Goal: Task Accomplishment & Management: Use online tool/utility

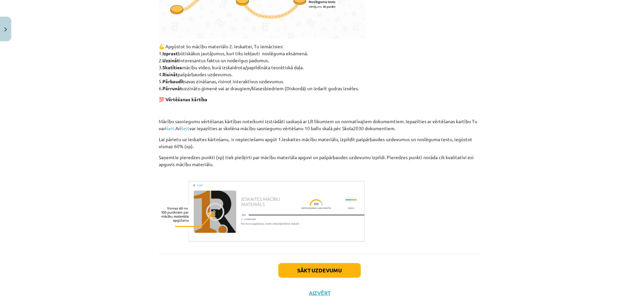
scroll to position [367, 0]
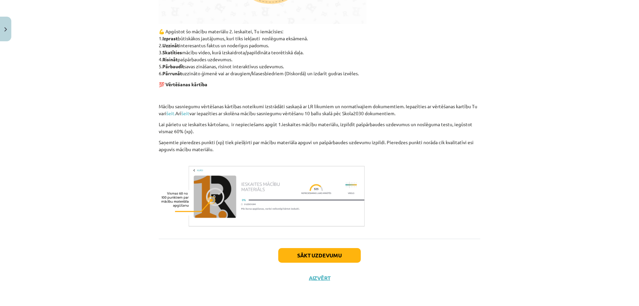
click at [316, 263] on div "Sākt uzdevumu Aizvērt" at bounding box center [320, 262] width 322 height 47
click at [330, 254] on button "Sākt uzdevumu" at bounding box center [319, 255] width 83 height 15
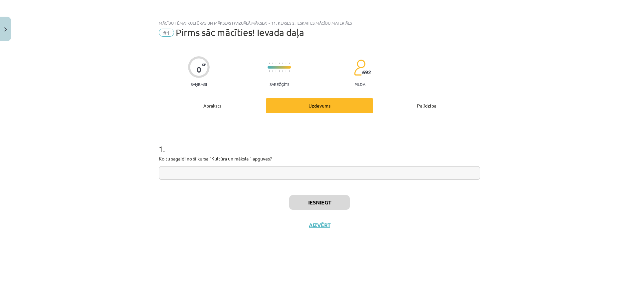
scroll to position [0, 0]
click at [245, 167] on input "text" at bounding box center [320, 173] width 322 height 14
type input "**********"
click at [301, 203] on button "Iesniegt" at bounding box center [319, 202] width 61 height 15
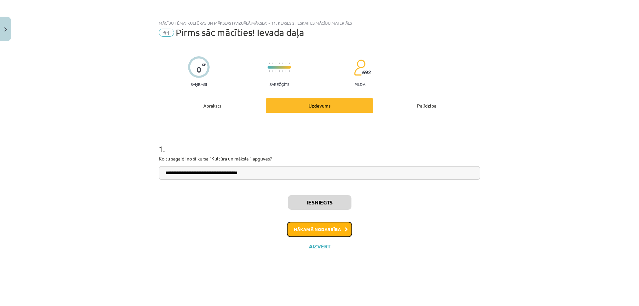
click at [351, 232] on button "Nākamā nodarbība" at bounding box center [319, 229] width 65 height 15
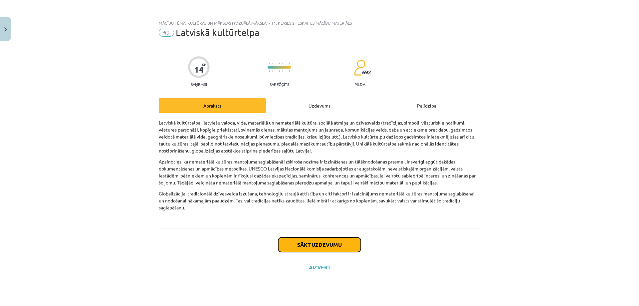
click at [320, 237] on button "Sākt uzdevumu" at bounding box center [319, 244] width 83 height 15
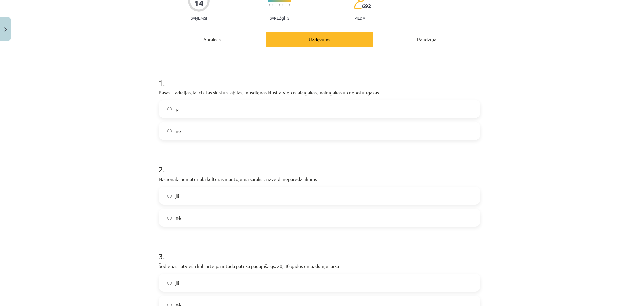
scroll to position [67, 0]
click at [198, 108] on label "jā" at bounding box center [319, 108] width 320 height 17
click at [207, 211] on label "nē" at bounding box center [319, 217] width 320 height 17
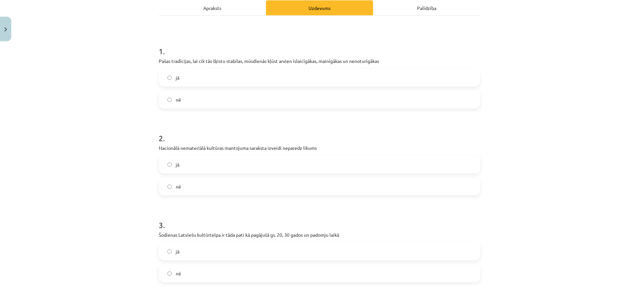
scroll to position [133, 0]
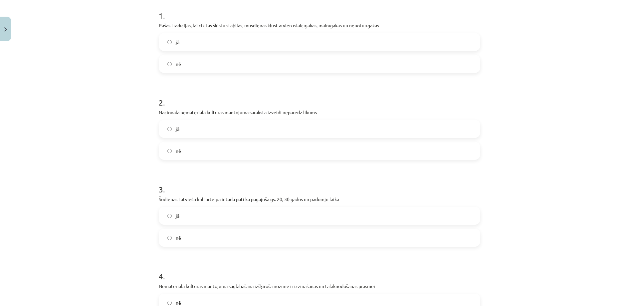
click at [227, 229] on div "nē" at bounding box center [320, 238] width 322 height 18
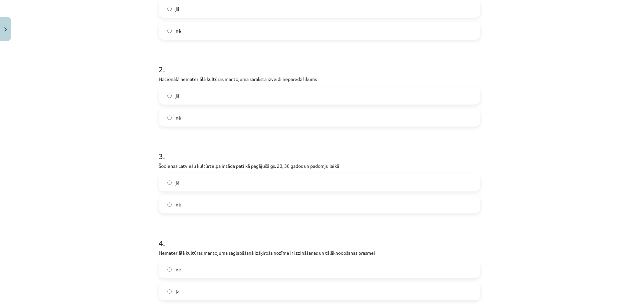
click at [176, 212] on label "nē" at bounding box center [319, 204] width 320 height 17
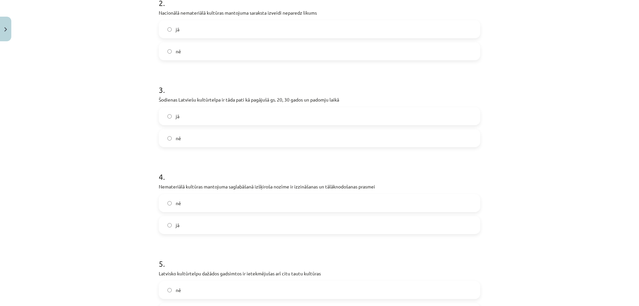
scroll to position [233, 0]
click at [204, 224] on label "jā" at bounding box center [319, 224] width 320 height 17
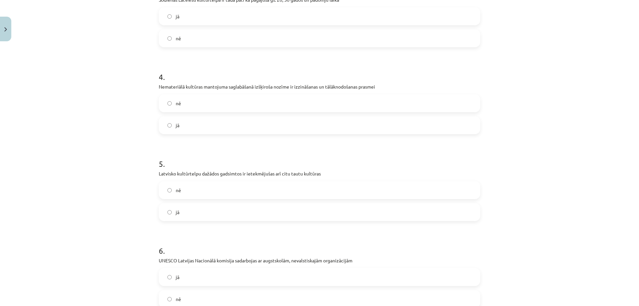
scroll to position [366, 0]
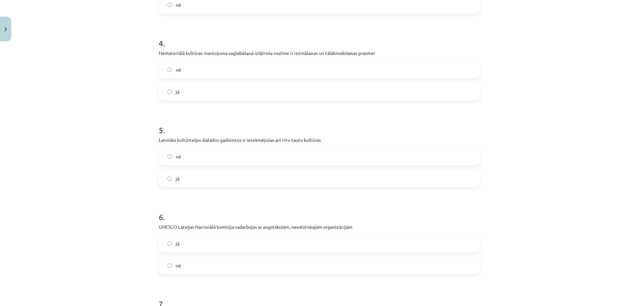
click at [207, 179] on label "jā" at bounding box center [319, 178] width 320 height 17
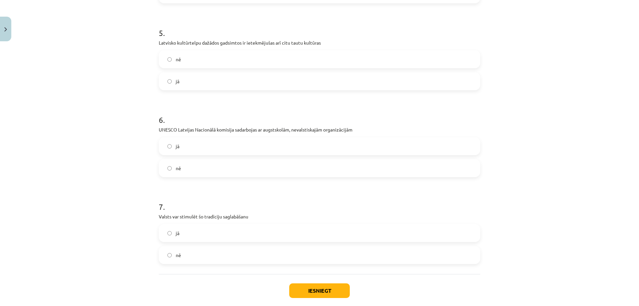
scroll to position [466, 0]
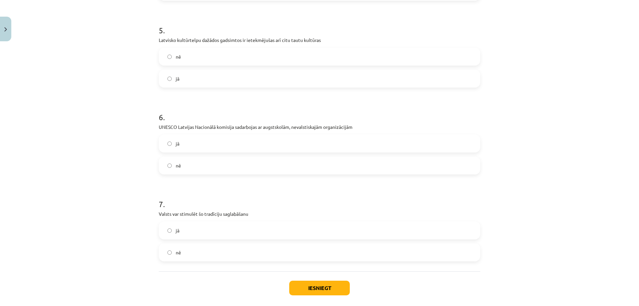
click at [240, 145] on label "jā" at bounding box center [319, 143] width 320 height 17
click at [228, 164] on label "nē" at bounding box center [319, 165] width 320 height 17
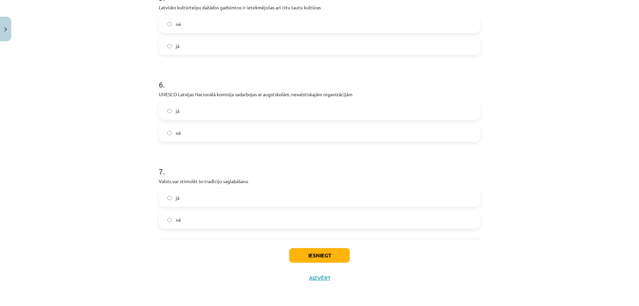
click at [214, 204] on label "jā" at bounding box center [319, 197] width 320 height 17
click at [318, 256] on button "Iesniegt" at bounding box center [319, 255] width 61 height 15
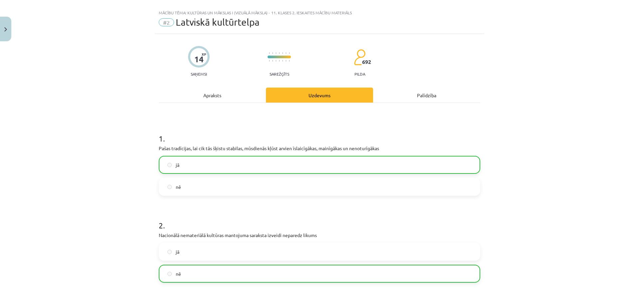
scroll to position [0, 0]
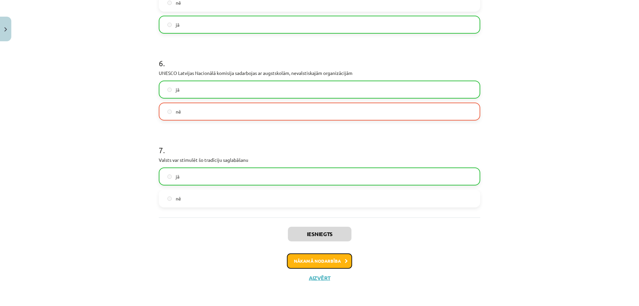
click at [319, 259] on button "Nākamā nodarbība" at bounding box center [319, 260] width 65 height 15
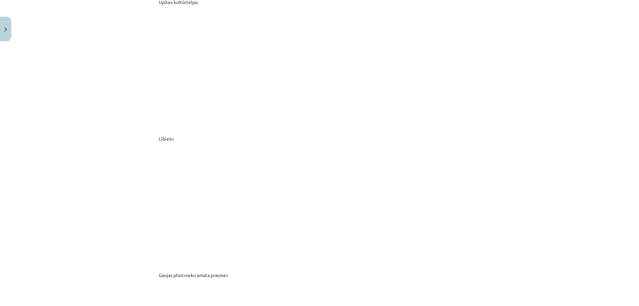
scroll to position [3591, 0]
